Goal: Task Accomplishment & Management: Use online tool/utility

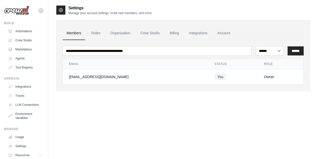
select select "******"
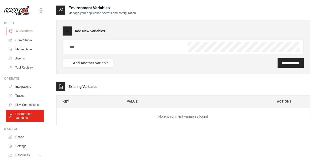
click at [27, 31] on link "Automations" at bounding box center [26, 31] width 38 height 8
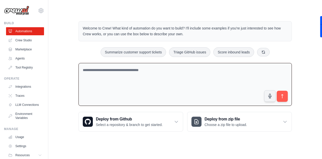
click at [126, 70] on textarea at bounding box center [184, 84] width 213 height 43
click at [182, 81] on textarea at bounding box center [184, 84] width 213 height 43
type textarea "*"
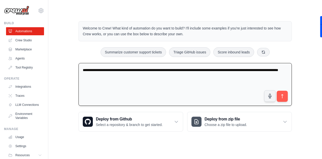
type textarea "**********"
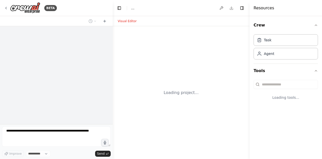
select select "****"
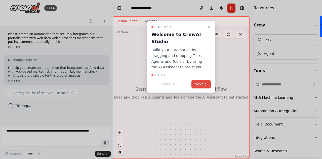
click at [198, 83] on button "Next" at bounding box center [200, 84] width 19 height 8
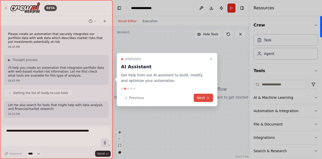
scroll to position [22, 0]
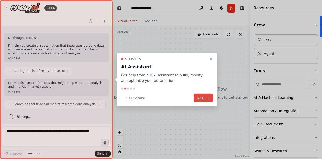
click at [201, 96] on button "Next" at bounding box center [202, 97] width 19 height 8
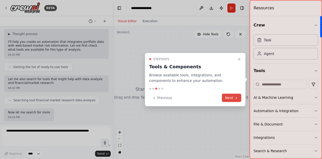
click at [235, 97] on icon at bounding box center [236, 97] width 4 height 4
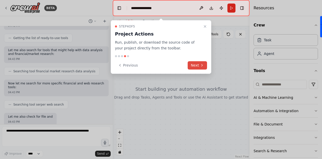
scroll to position [80, 0]
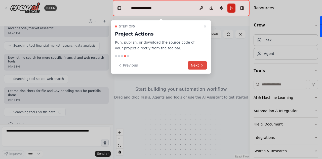
click at [205, 66] on button "Next" at bounding box center [196, 65] width 19 height 8
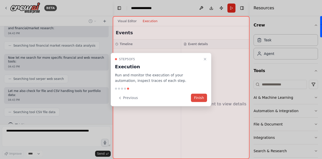
click at [200, 96] on button "Finish" at bounding box center [199, 97] width 16 height 8
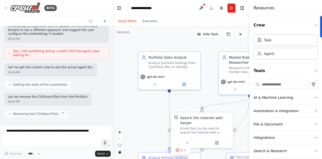
scroll to position [344, 0]
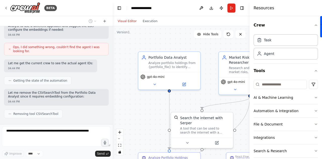
click at [16, 45] on span "Ops, I did something wrong, couldn't find the agent I was looking for." at bounding box center [58, 49] width 91 height 8
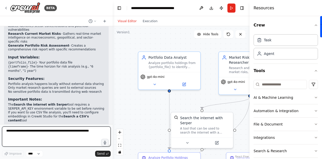
scroll to position [564, 0]
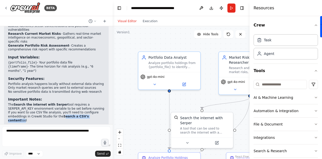
drag, startPoint x: 60, startPoint y: 97, endPoint x: 93, endPoint y: 98, distance: 33.4
click at [93, 110] on li "If you want to use CSV file analysis, you'll need to configure embeddings in Cr…" at bounding box center [56, 116] width 96 height 12
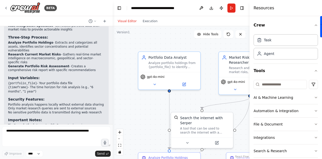
scroll to position [564, 0]
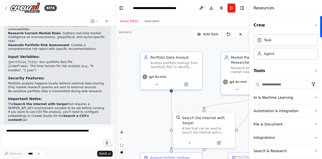
drag, startPoint x: 112, startPoint y: 47, endPoint x: 115, endPoint y: 46, distance: 2.6
click at [115, 46] on div "BETA Please create an automation that securely integrates our portfolio data wi…" at bounding box center [161, 79] width 322 height 159
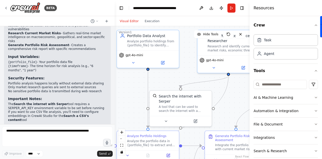
drag, startPoint x: 201, startPoint y: 100, endPoint x: 177, endPoint y: 87, distance: 27.6
click at [177, 87] on div ".deletable-edge-delete-btn { width: 20px; height: 20px; border: 0px solid #ffff…" at bounding box center [182, 92] width 135 height 132
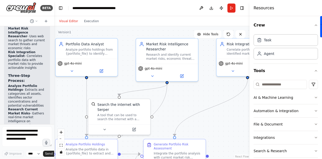
scroll to position [914, 0]
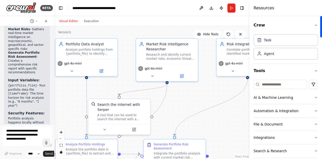
drag, startPoint x: 114, startPoint y: 49, endPoint x: 6, endPoint y: 60, distance: 108.8
click at [6, 60] on div "BETA Please create an automation that securely integrates our portfolio data wi…" at bounding box center [27, 79] width 54 height 159
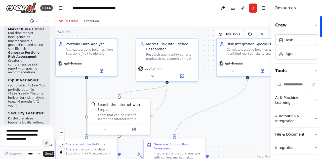
drag, startPoint x: 250, startPoint y: 85, endPoint x: 271, endPoint y: 83, distance: 21.8
click at [271, 83] on div at bounding box center [272, 79] width 2 height 159
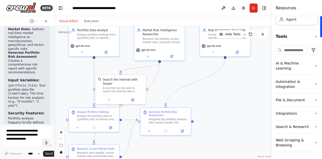
drag, startPoint x: 232, startPoint y: 125, endPoint x: 215, endPoint y: 97, distance: 32.4
click at [215, 97] on div ".deletable-edge-delete-btn { width: 20px; height: 20px; border: 0px solid #ffff…" at bounding box center [162, 92] width 217 height 132
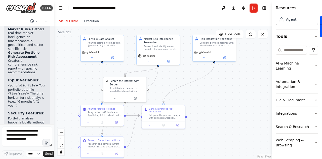
drag, startPoint x: 228, startPoint y: 105, endPoint x: 218, endPoint y: 104, distance: 10.1
click at [218, 104] on div ".deletable-edge-delete-btn { width: 20px; height: 20px; border: 0px solid #ffff…" at bounding box center [162, 92] width 217 height 132
click at [314, 112] on icon "button" at bounding box center [316, 113] width 4 height 4
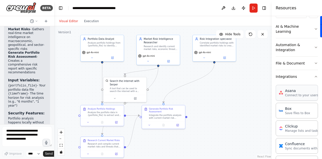
scroll to position [27, 0]
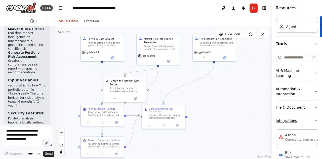
click at [314, 119] on icon "button" at bounding box center [316, 120] width 4 height 4
click at [214, 72] on div ".deletable-edge-delete-btn { width: 20px; height: 20px; border: 0px solid #ffff…" at bounding box center [162, 92] width 217 height 132
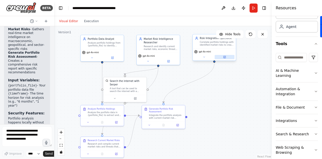
click at [225, 58] on icon at bounding box center [224, 57] width 3 height 3
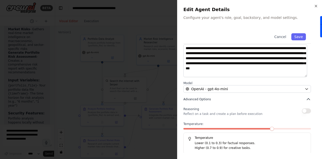
scroll to position [68, 0]
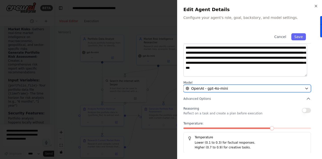
click at [244, 86] on div "OpenAI - gpt-4o-mini" at bounding box center [243, 88] width 117 height 5
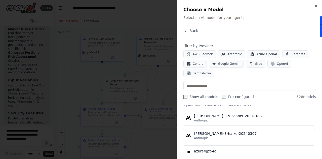
scroll to position [0, 1]
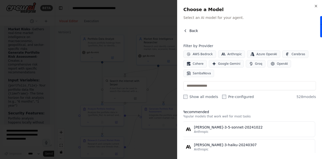
click at [194, 31] on span "Back" at bounding box center [193, 30] width 9 height 5
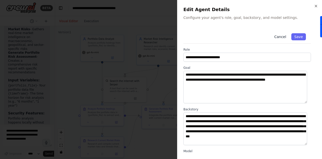
click at [277, 36] on button "Cancel" at bounding box center [280, 36] width 18 height 7
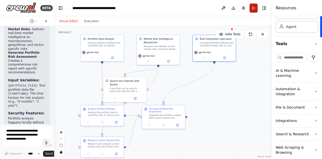
click at [254, 11] on button "Run" at bounding box center [253, 8] width 8 height 9
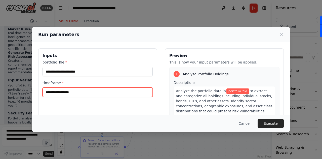
click at [87, 92] on input "timeframe *" at bounding box center [97, 92] width 110 height 10
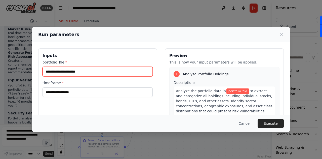
click at [87, 73] on input "portfolio_file *" at bounding box center [97, 72] width 110 height 10
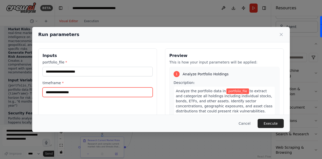
click at [64, 92] on input "timeframe *" at bounding box center [97, 92] width 110 height 10
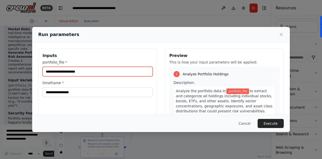
click at [60, 71] on input "portfolio_file *" at bounding box center [97, 72] width 110 height 10
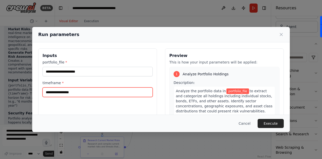
click at [68, 91] on input "timeframe *" at bounding box center [97, 92] width 110 height 10
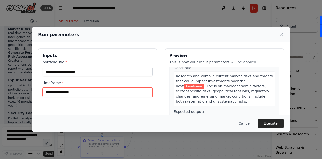
scroll to position [111, 0]
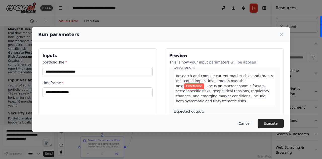
click at [249, 122] on button "Cancel" at bounding box center [244, 123] width 20 height 9
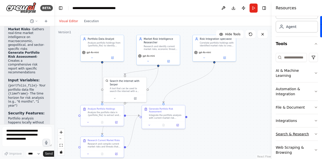
click at [314, 134] on icon "button" at bounding box center [316, 134] width 4 height 4
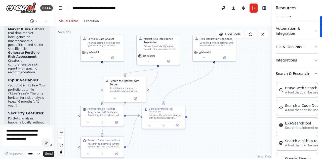
scroll to position [86, 0]
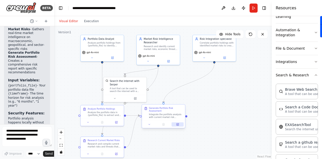
click at [178, 123] on button at bounding box center [177, 124] width 12 height 4
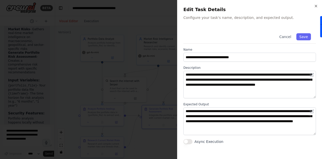
click at [272, 101] on div "**********" at bounding box center [249, 86] width 132 height 116
click at [169, 85] on div at bounding box center [161, 79] width 322 height 159
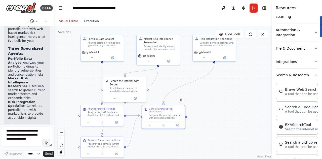
scroll to position [774, 0]
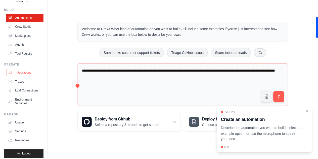
scroll to position [17, 0]
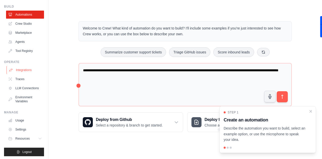
click at [26, 68] on link "Integrations" at bounding box center [26, 70] width 38 height 8
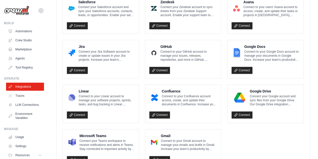
scroll to position [312, 0]
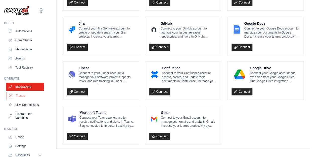
click at [26, 96] on link "Traces" at bounding box center [26, 95] width 38 height 8
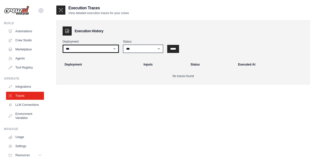
click at [104, 49] on select "***" at bounding box center [91, 48] width 56 height 8
click at [139, 52] on select "*** ********* ******* *****" at bounding box center [143, 48] width 40 height 8
click at [26, 104] on link "LLM Connections" at bounding box center [26, 104] width 38 height 8
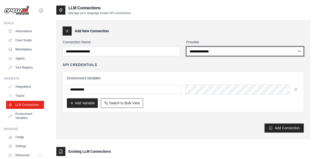
click at [212, 50] on select "**********" at bounding box center [245, 50] width 118 height 9
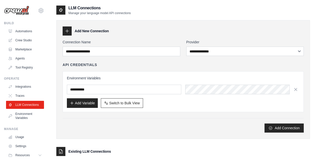
click at [155, 63] on div "API Credentials" at bounding box center [183, 64] width 241 height 5
click at [22, 122] on link "Environment Variables" at bounding box center [26, 116] width 38 height 12
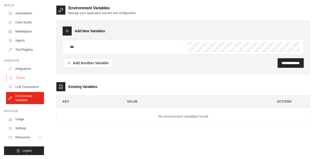
scroll to position [22, 0]
click at [21, 126] on link "Settings" at bounding box center [26, 128] width 38 height 8
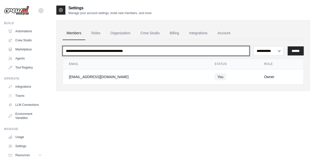
click at [146, 49] on input "email" at bounding box center [156, 51] width 187 height 10
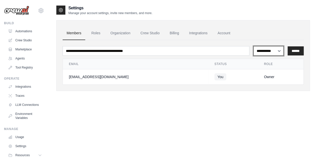
click at [276, 49] on select "**********" at bounding box center [268, 50] width 30 height 9
click at [256, 125] on div "**********" at bounding box center [183, 84] width 254 height 159
click at [93, 32] on link "Roles" at bounding box center [95, 33] width 17 height 14
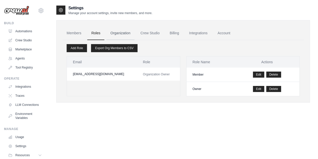
click at [121, 31] on link "Organization" at bounding box center [120, 33] width 28 height 14
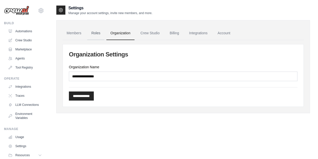
click at [99, 32] on link "Roles" at bounding box center [95, 33] width 17 height 14
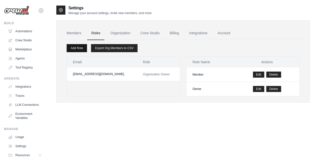
click at [77, 49] on link "Add Role" at bounding box center [77, 48] width 20 height 8
click at [127, 32] on link "Organization" at bounding box center [120, 33] width 28 height 14
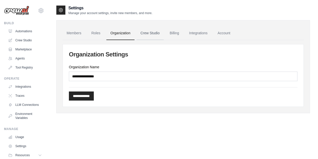
click at [145, 33] on link "Crew Studio" at bounding box center [149, 33] width 27 height 14
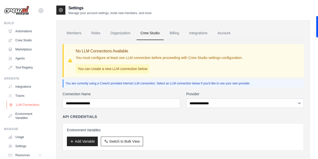
scroll to position [22, 0]
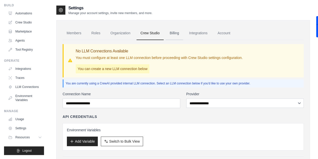
click at [175, 35] on link "Billing" at bounding box center [174, 33] width 17 height 14
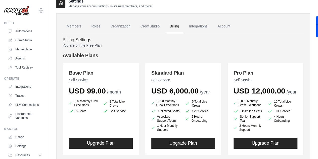
scroll to position [7, 0]
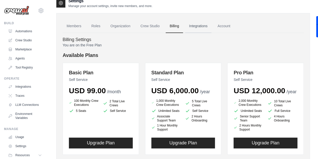
click at [205, 25] on link "Integrations" at bounding box center [198, 26] width 26 height 14
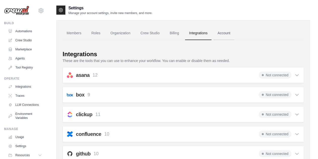
click at [225, 32] on link "Account" at bounding box center [223, 33] width 21 height 14
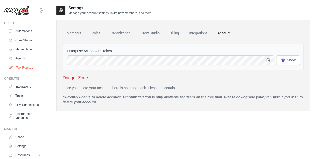
click at [24, 69] on link "Tool Registry" at bounding box center [26, 67] width 38 height 8
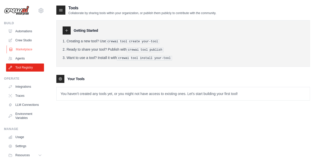
click at [26, 45] on link "Marketplace" at bounding box center [26, 49] width 38 height 8
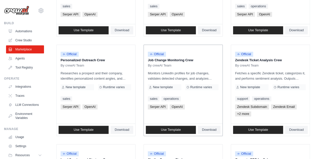
scroll to position [215, 0]
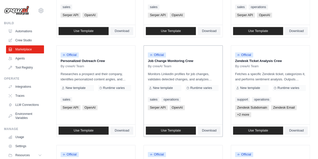
drag, startPoint x: 212, startPoint y: 99, endPoint x: 203, endPoint y: 96, distance: 9.9
click at [203, 97] on div "sales operations" at bounding box center [183, 99] width 71 height 5
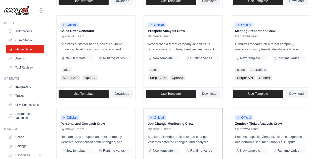
scroll to position [152, 0]
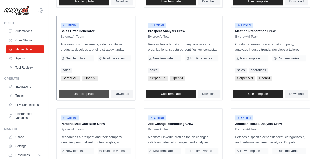
click at [73, 92] on link "Use Template" at bounding box center [84, 94] width 50 height 8
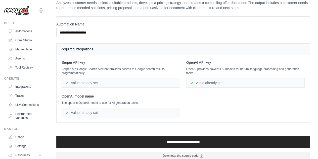
scroll to position [15, 0]
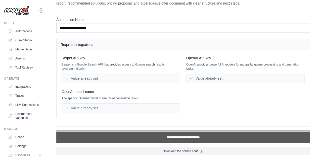
click at [188, 134] on input "**********" at bounding box center [183, 137] width 254 height 12
